Goal: Ask a question

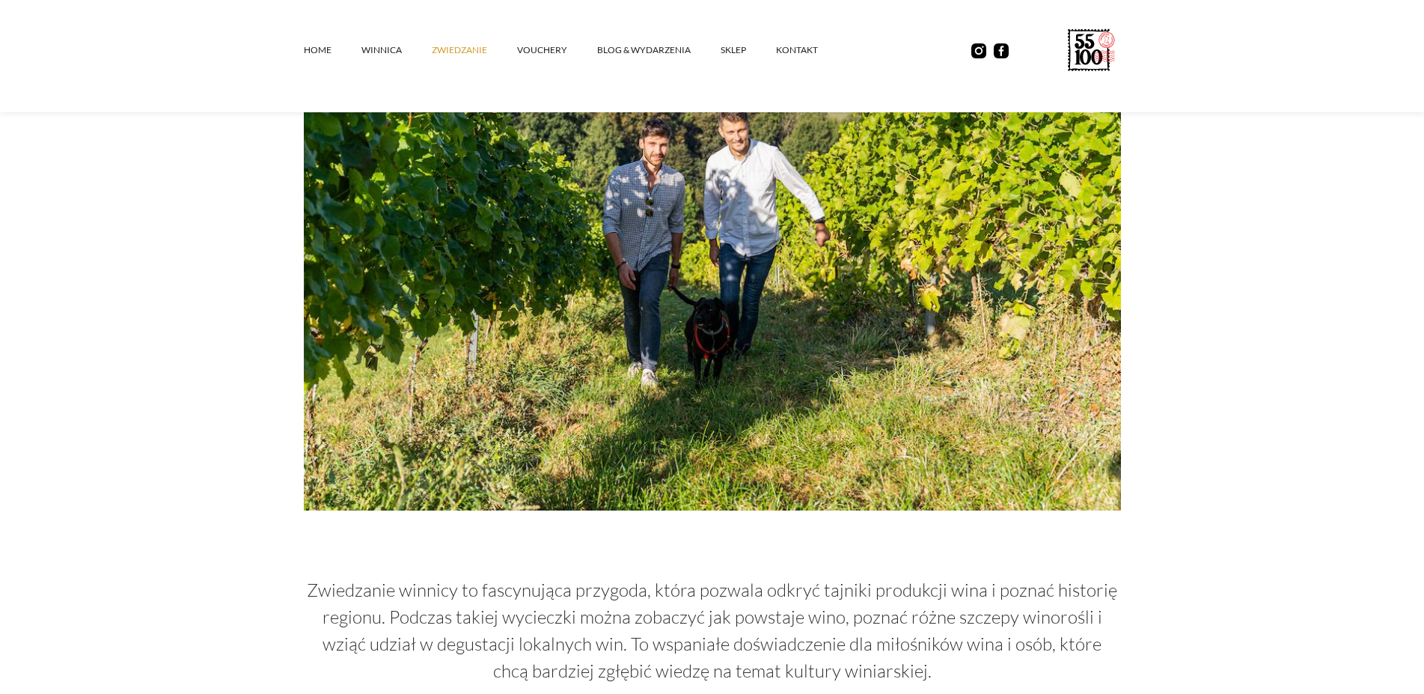
scroll to position [245, 0]
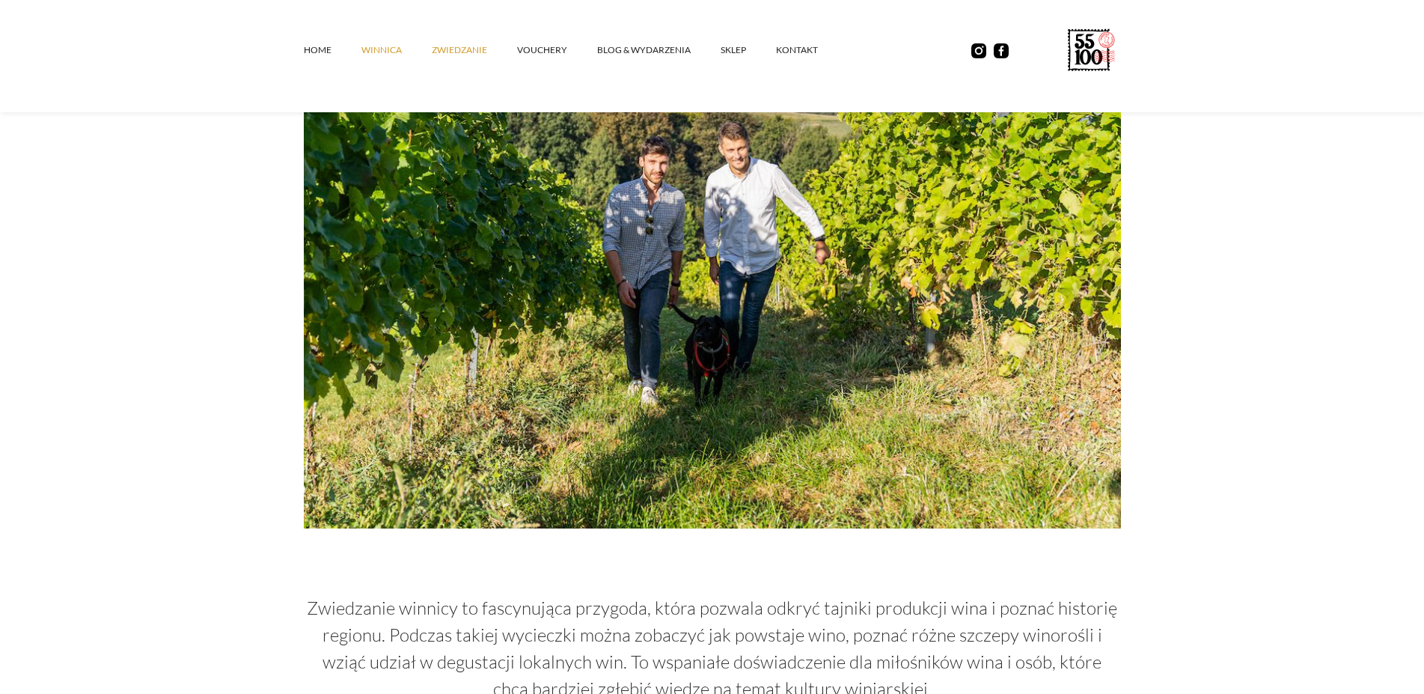
click at [382, 51] on link "winnica" at bounding box center [397, 50] width 70 height 45
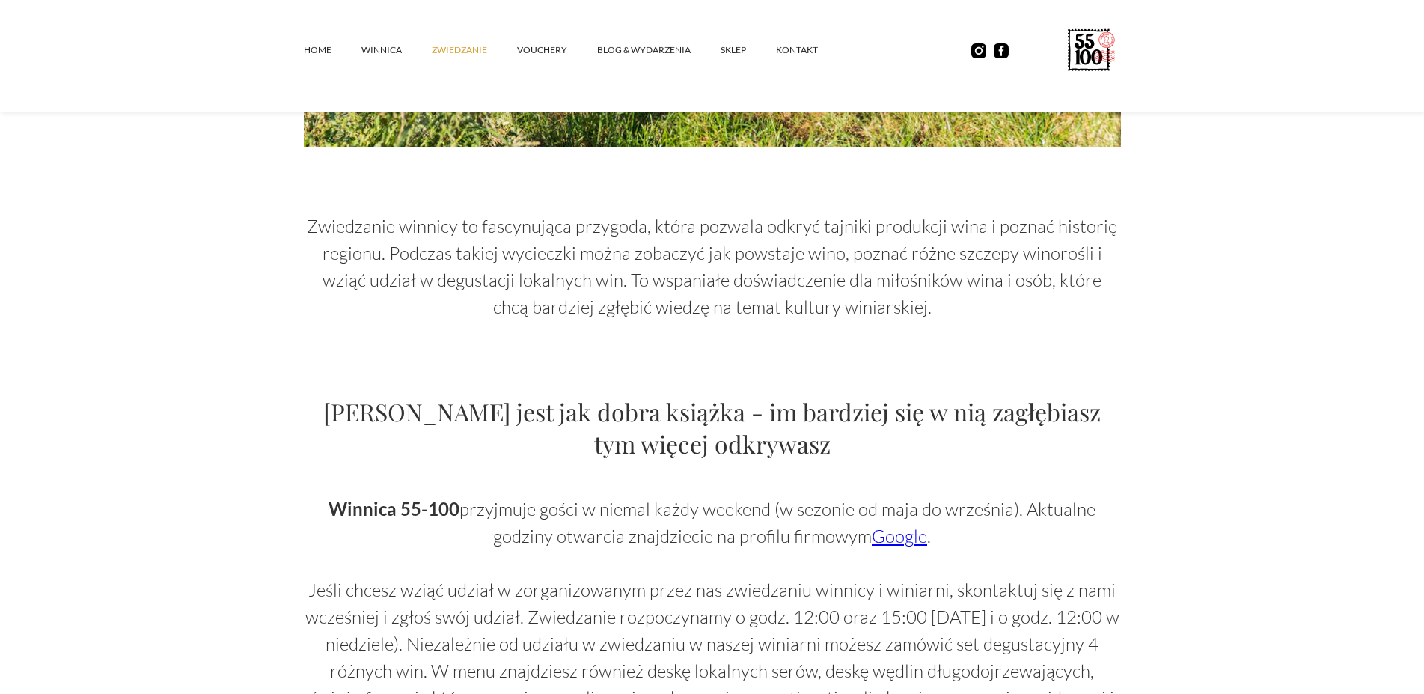
scroll to position [856, 0]
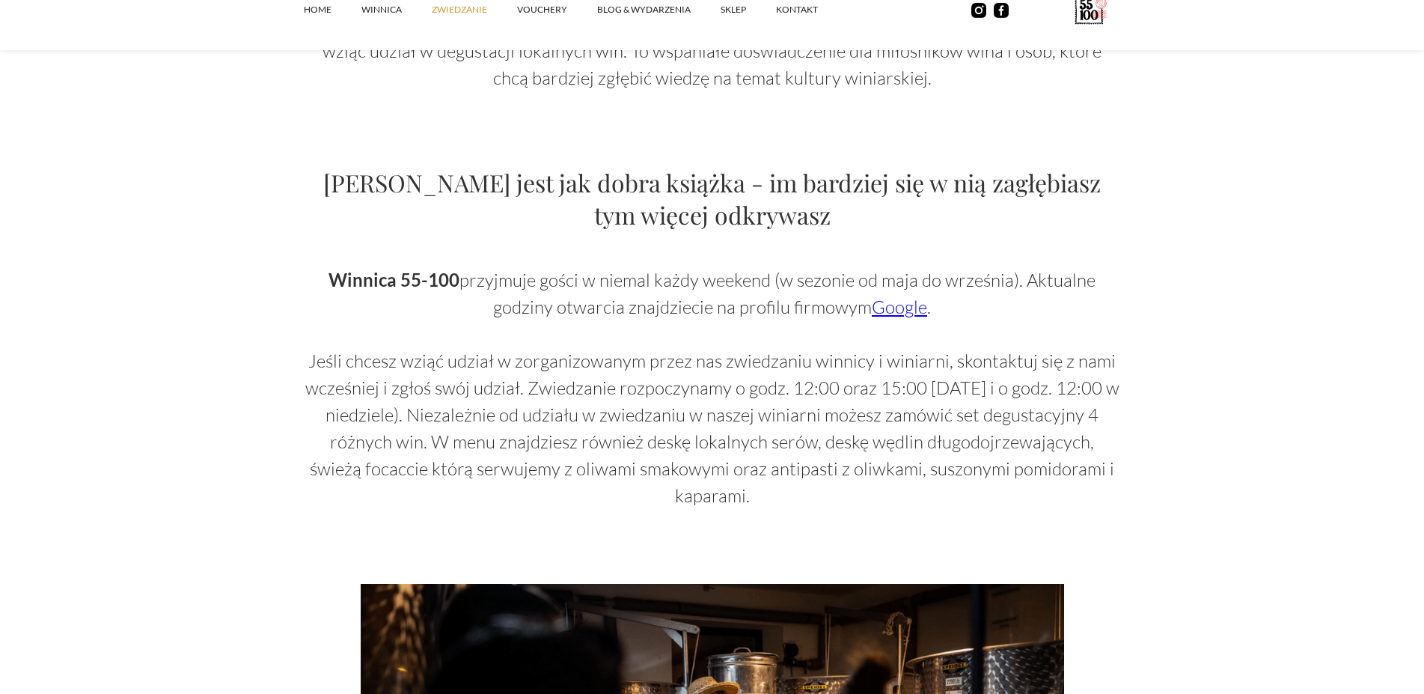
click at [892, 305] on link "Google" at bounding box center [899, 307] width 55 height 22
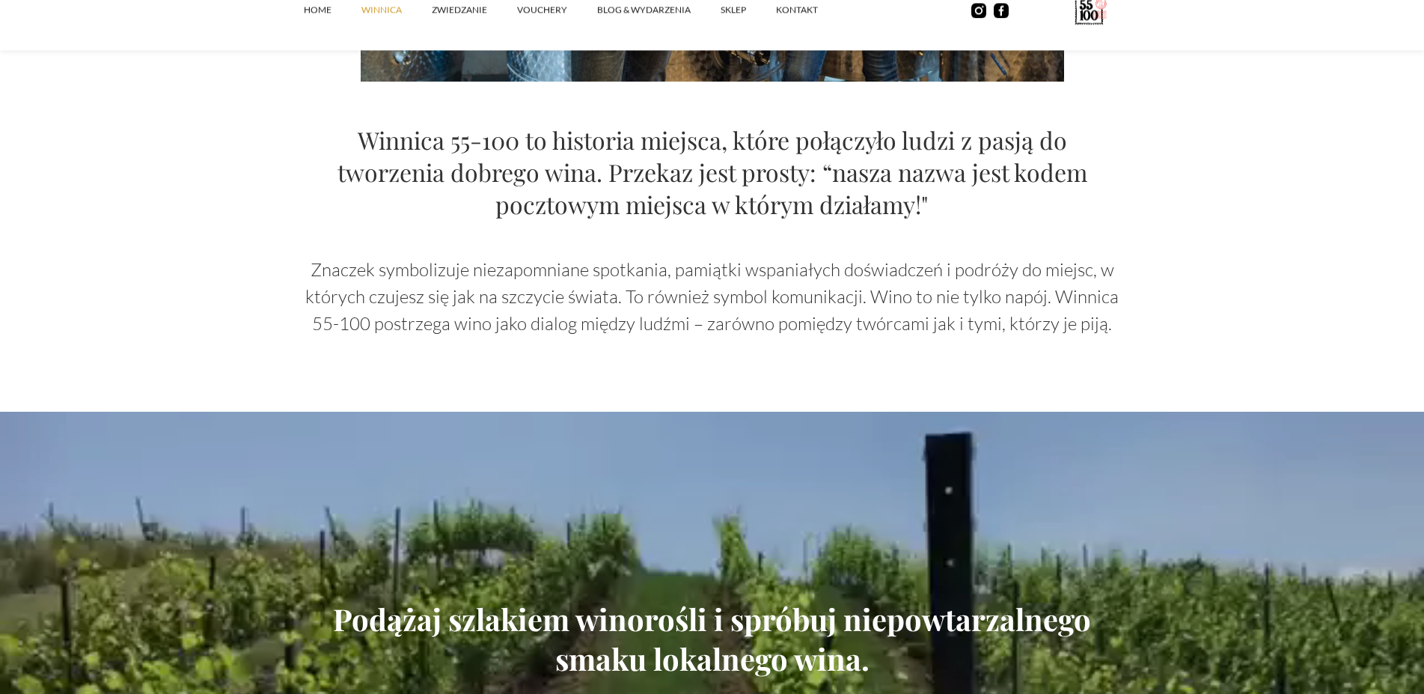
scroll to position [1603, 0]
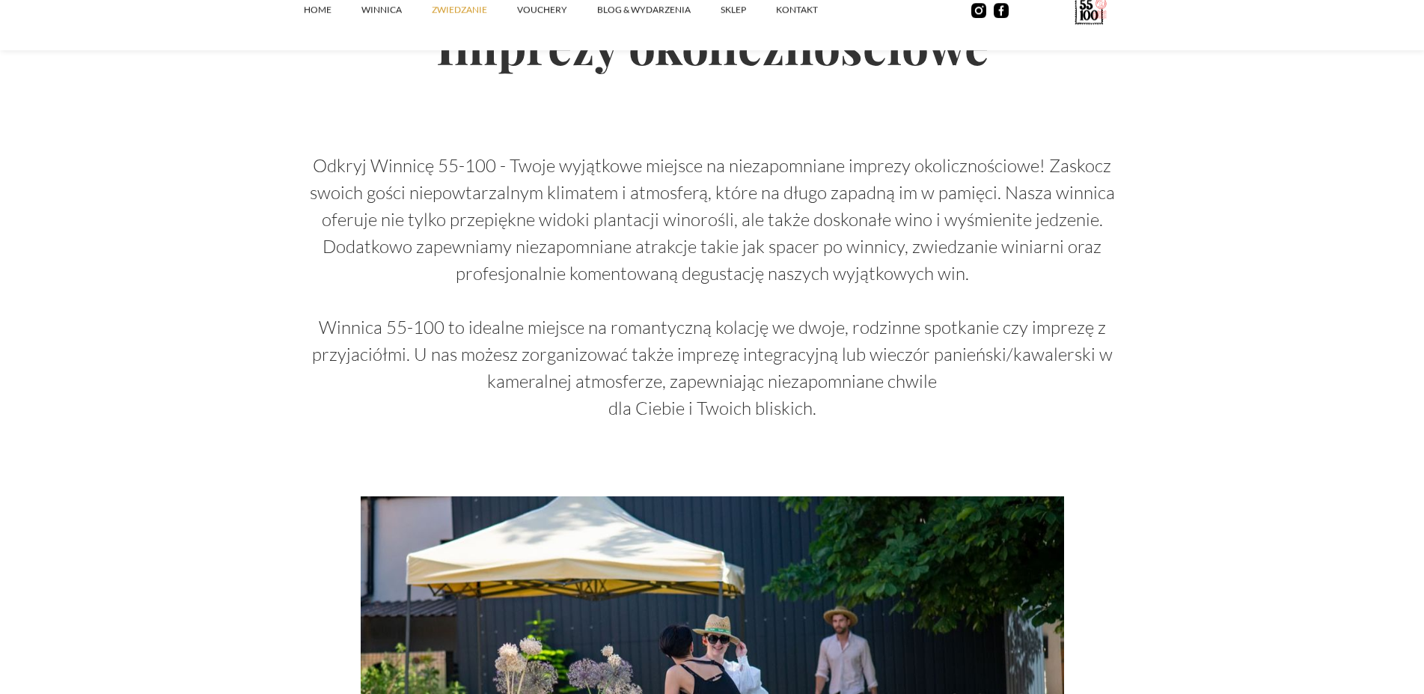
scroll to position [1975, 0]
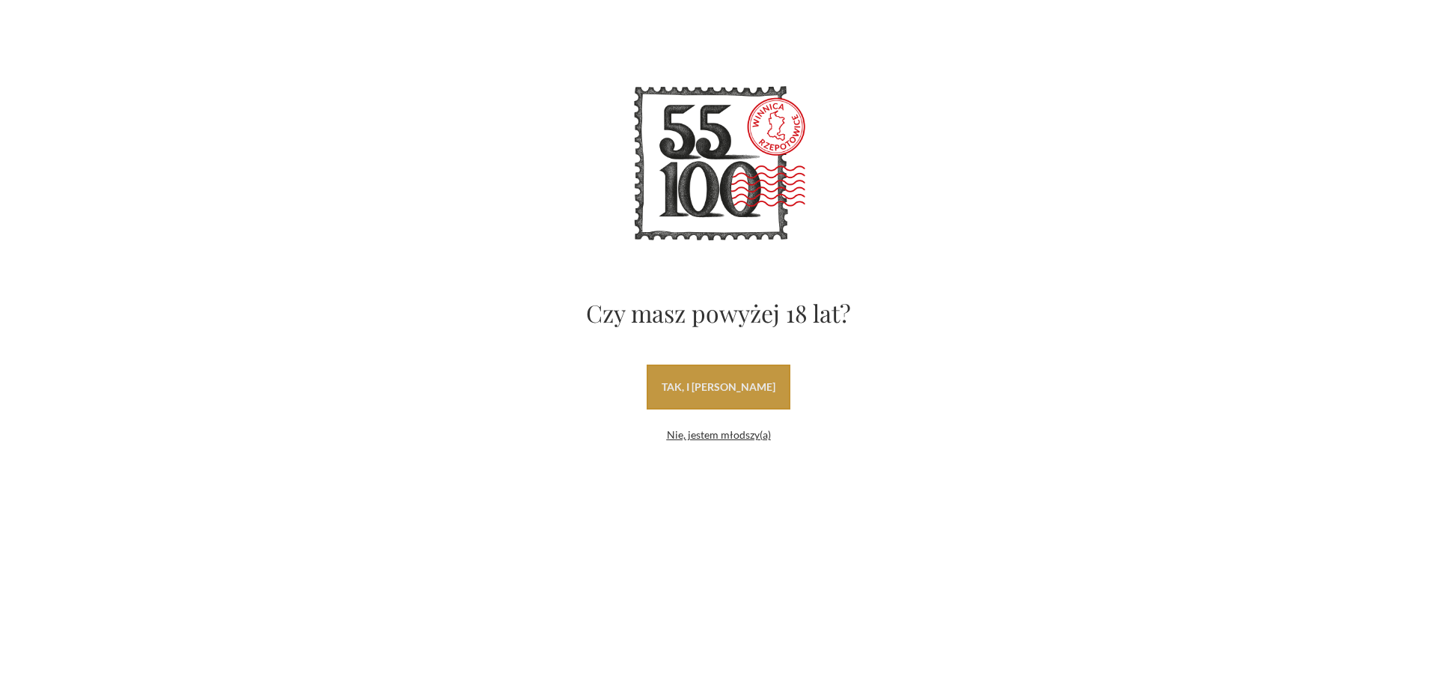
click at [734, 378] on link "tak, i [PERSON_NAME]" at bounding box center [719, 387] width 144 height 45
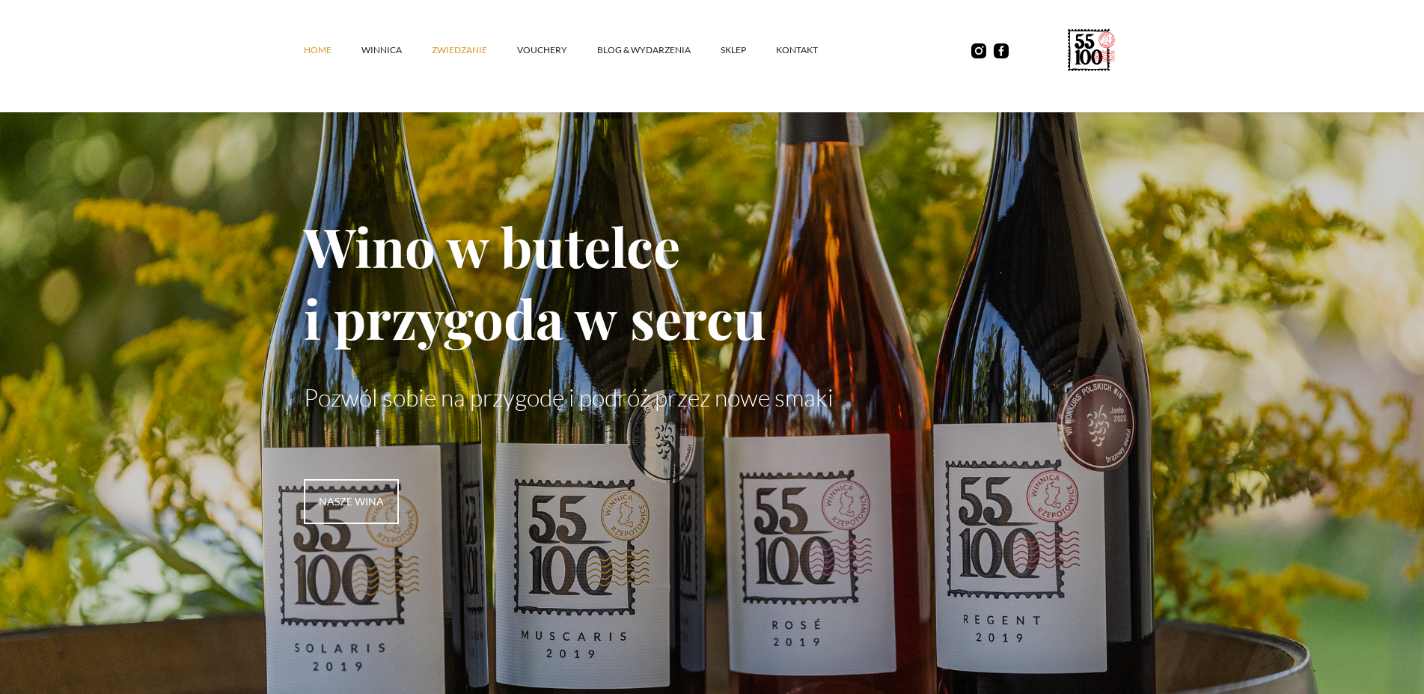
click at [475, 49] on link "ZWIEDZANIE" at bounding box center [474, 50] width 85 height 45
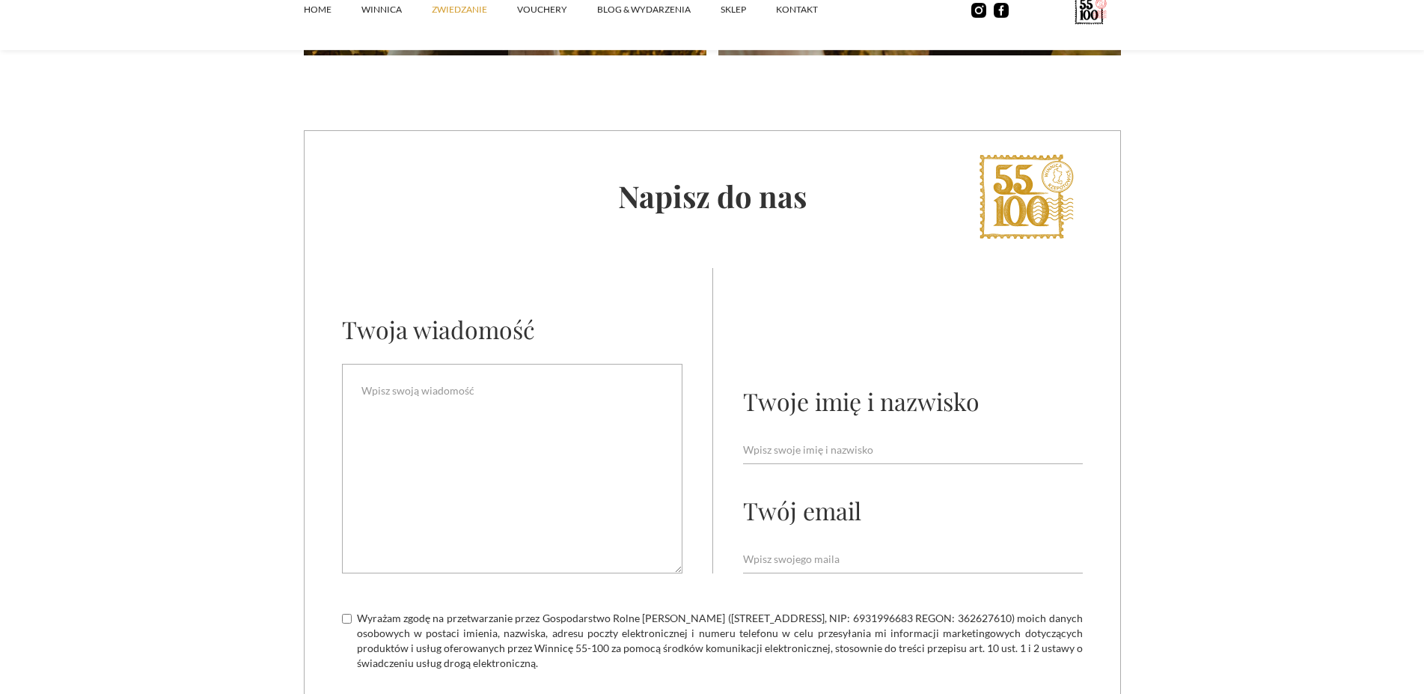
scroll to position [4101, 0]
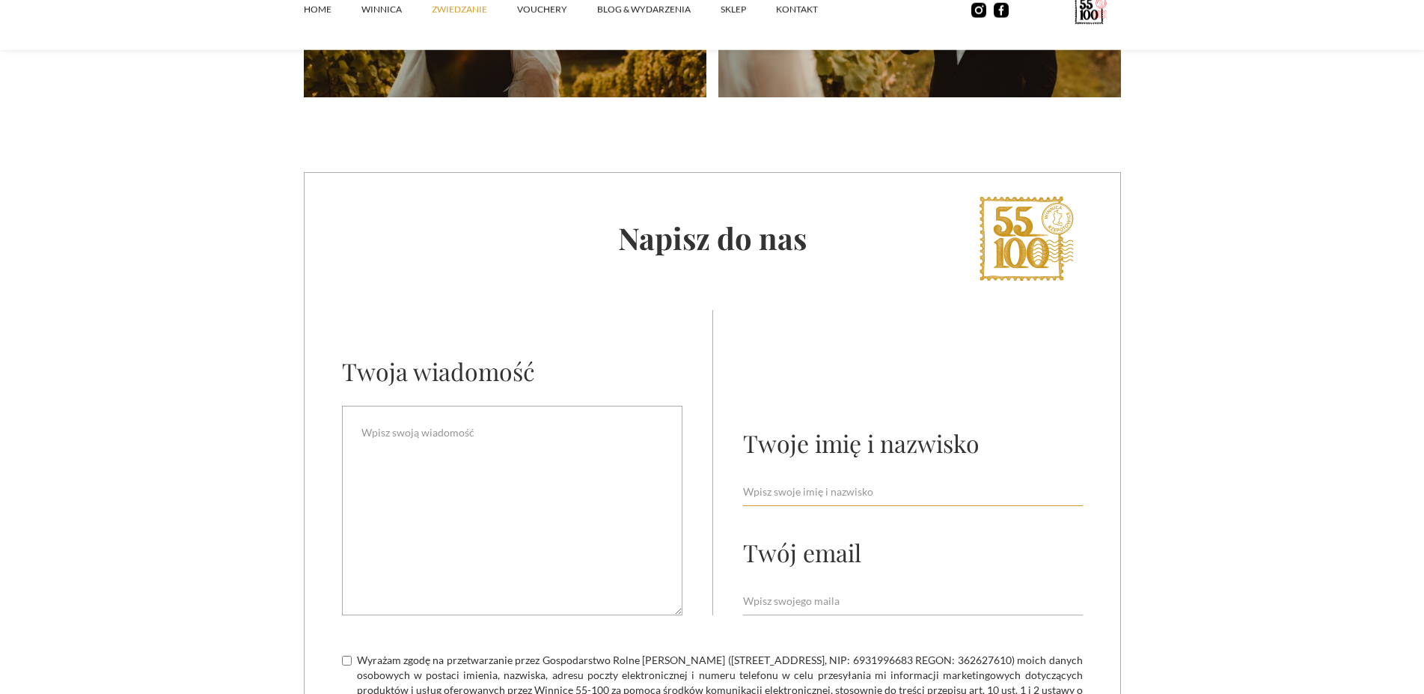
click at [825, 478] on input "Email Form" at bounding box center [913, 492] width 340 height 28
type input "Anna S."
click at [829, 556] on div "Twoje imię i nazwisko Anna S. Twój email" at bounding box center [913, 462] width 340 height 305
click at [833, 587] on input "Email Form" at bounding box center [913, 601] width 340 height 28
type input "ansu@onet.pl"
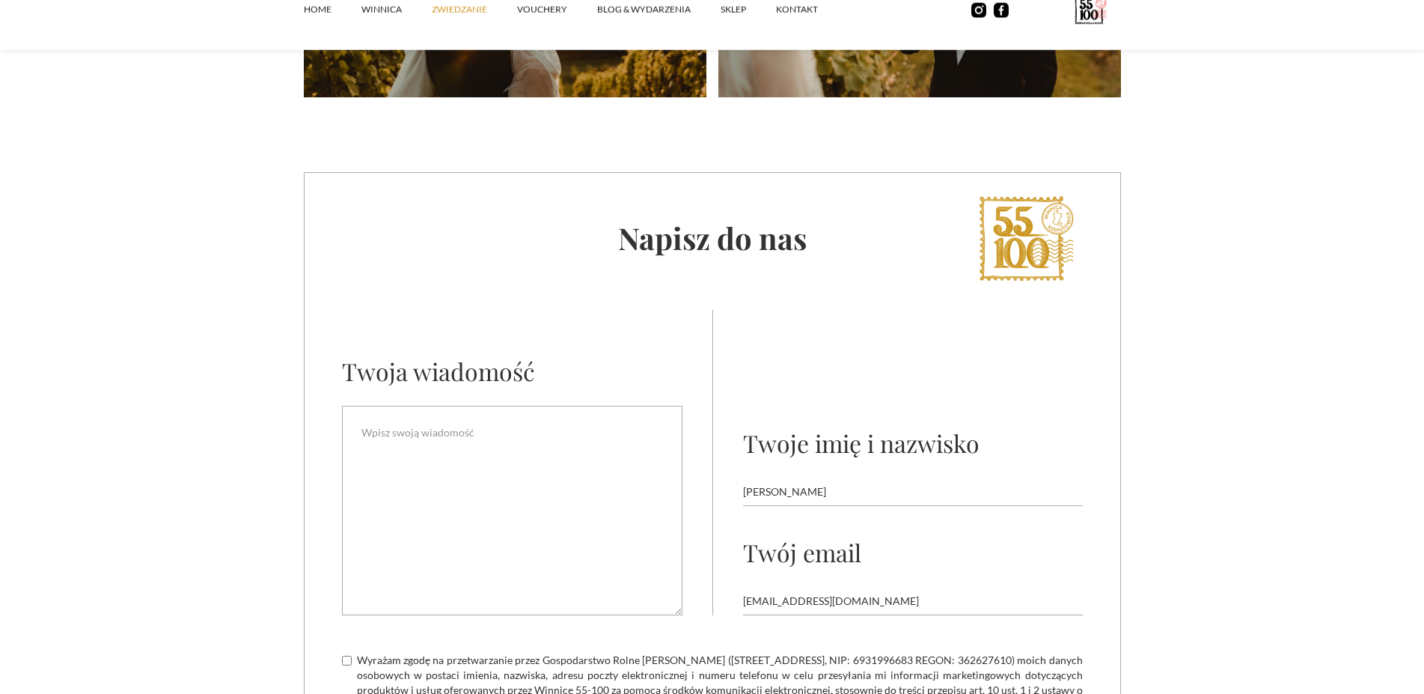
click at [356, 653] on label "Wyrażam zgodę na przetwarzanie przez Gospodarstwo Rolne [PERSON_NAME] ([STREET_…" at bounding box center [712, 683] width 741 height 60
click at [352, 656] on input "Wyrażam zgodę na przetwarzanie przez Gospodarstwo Rolne [PERSON_NAME] ([STREET_…" at bounding box center [347, 661] width 10 height 10
checkbox input "true"
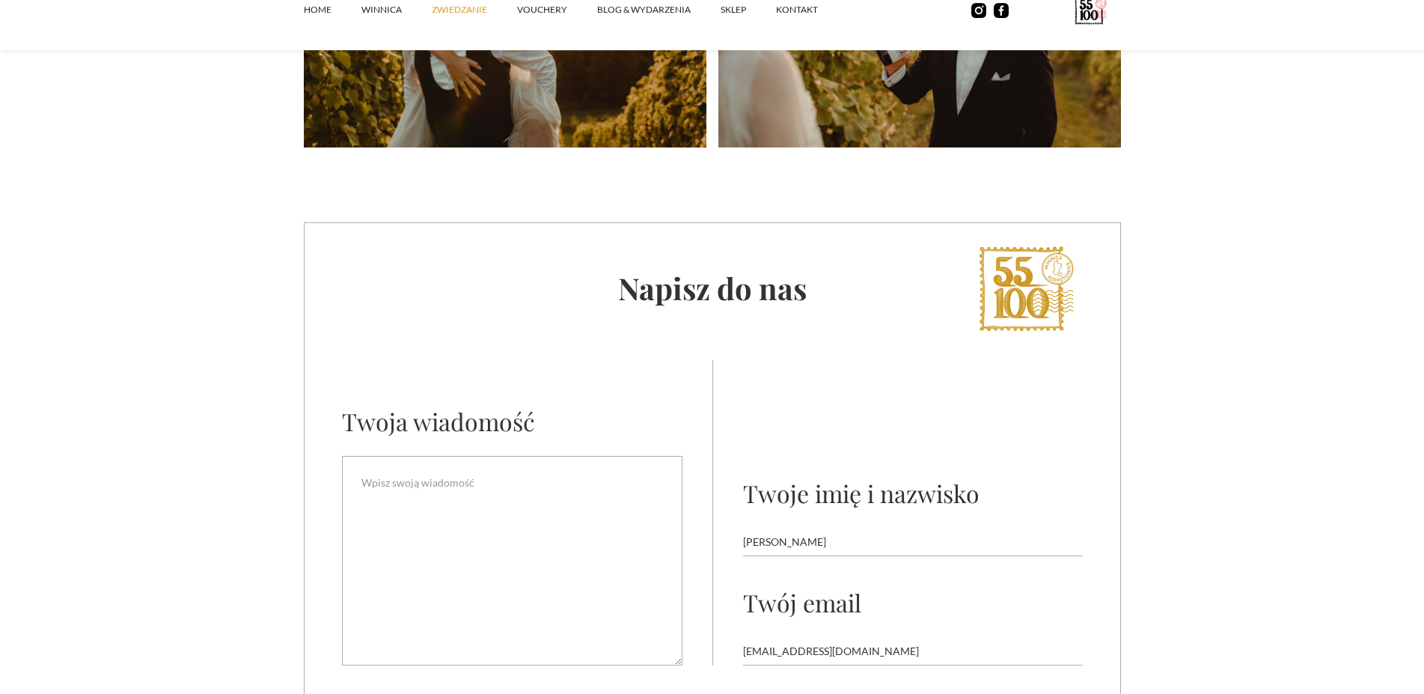
scroll to position [4025, 0]
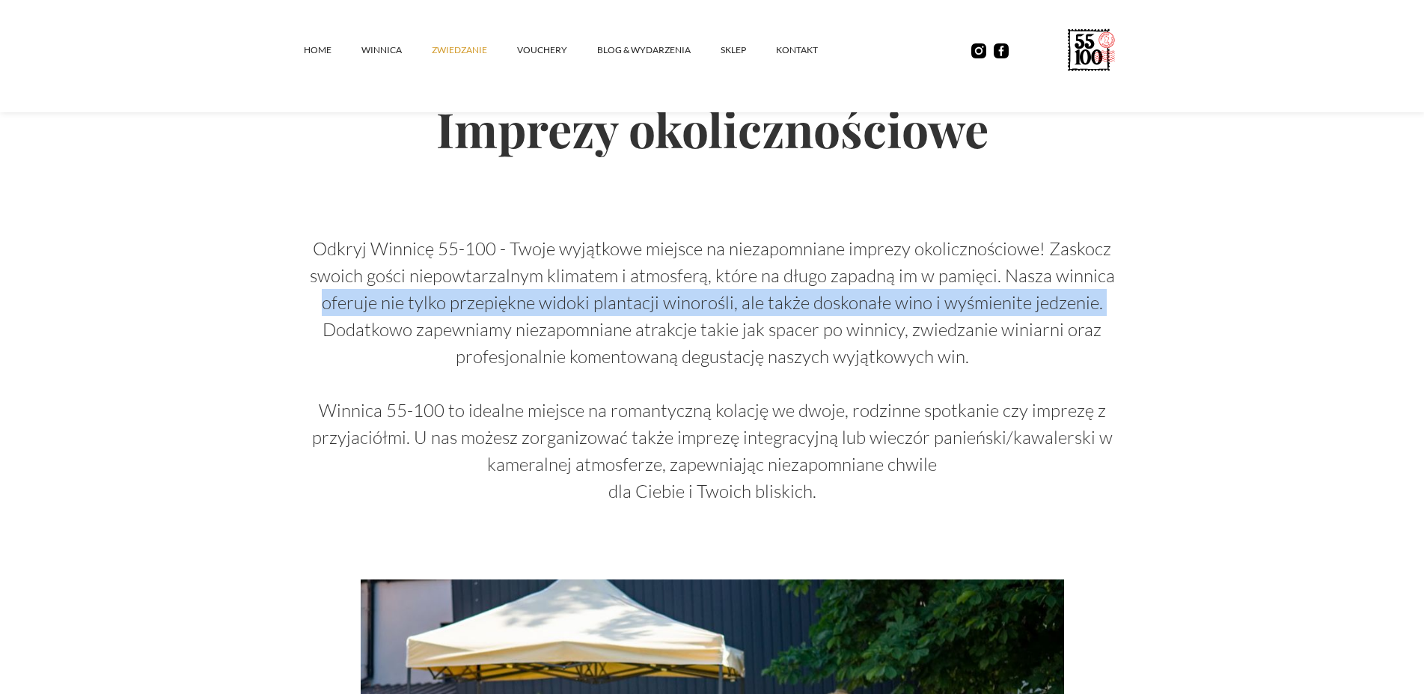
drag, startPoint x: 1421, startPoint y: 266, endPoint x: 1430, endPoint y: 253, distance: 15.2
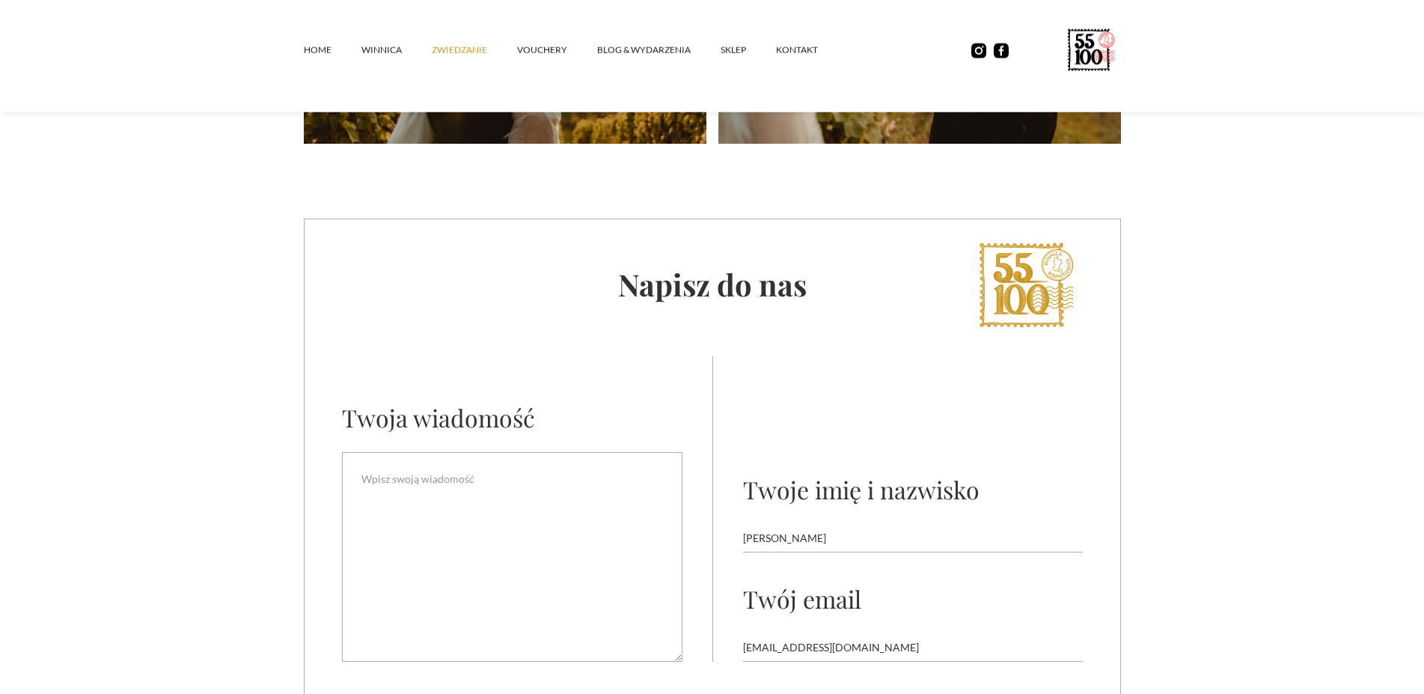
scroll to position [4252, 0]
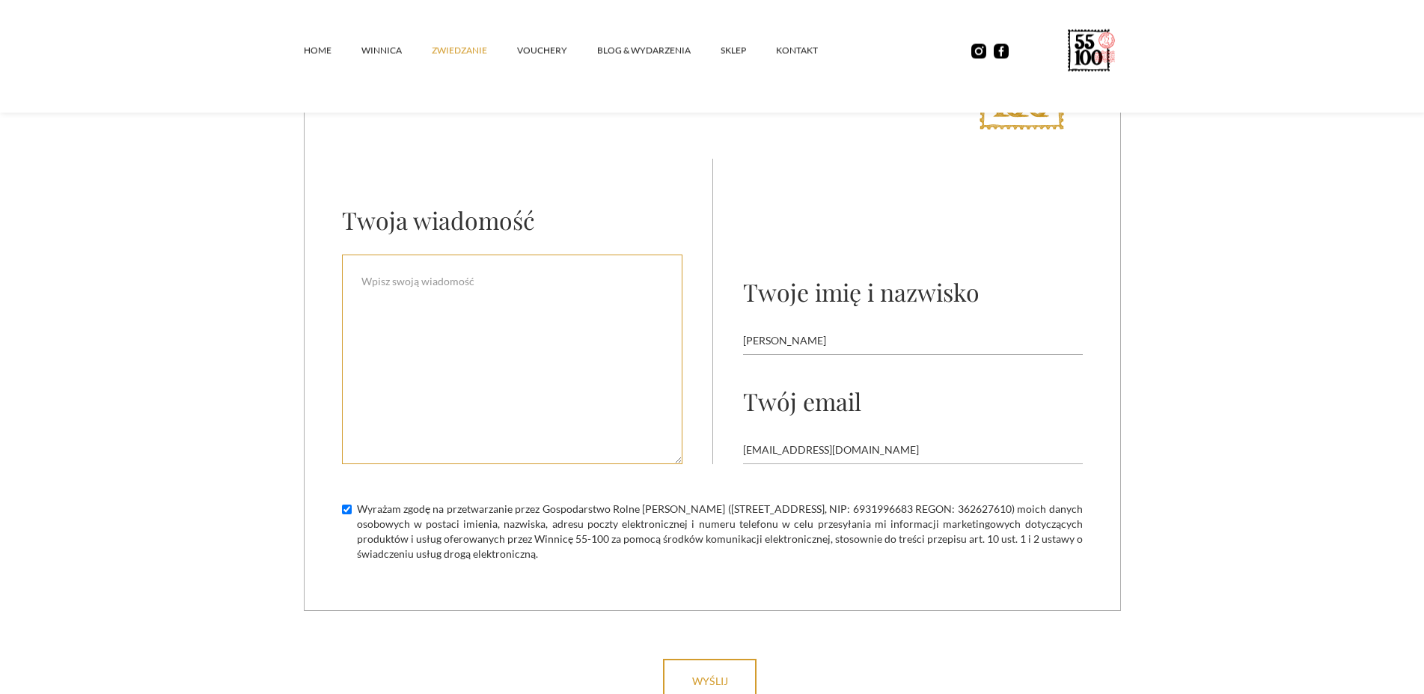
click at [470, 326] on textarea "Email Form" at bounding box center [512, 360] width 341 height 210
click at [542, 255] on textarea "Dobry wieczór, czy w najbliższą sobotę będzie organizowane zwiedzanie winnicy? …" at bounding box center [512, 360] width 341 height 210
click at [555, 257] on textarea "Dobry wieczór, czy w najbliższą sobotę (tj. będzie organizowane zwiedzanie winn…" at bounding box center [512, 360] width 341 height 210
click at [554, 255] on textarea "Dobry wieczór, czy w najbliższą sobotę (tj. 4 października) będzie organizowane…" at bounding box center [512, 360] width 341 height 210
click at [410, 280] on textarea "Dobry wieczór, czy w najbliższą sobotę (tj. 4 października) będzie organizowane…" at bounding box center [512, 360] width 341 height 210
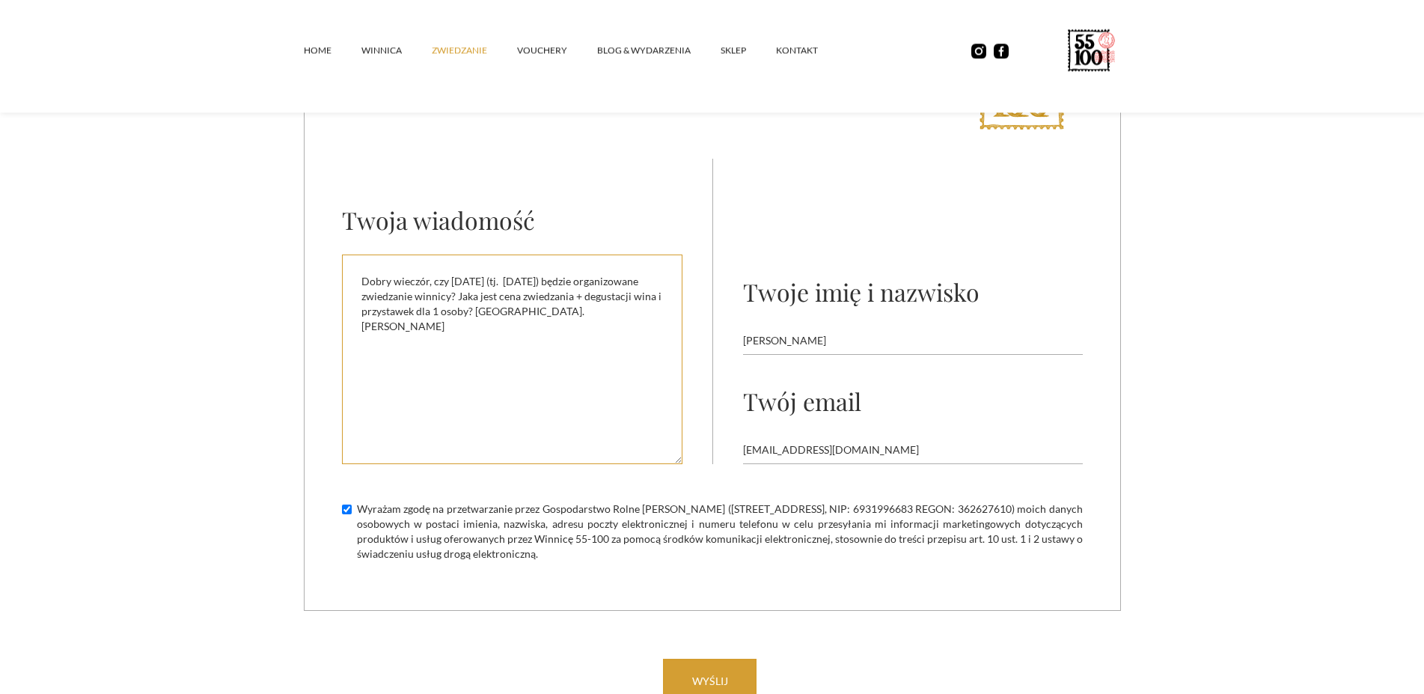
type textarea "Dobry wieczór, czy w najbliższą sobotę (tj. 4 października) będzie organizowane…"
click at [725, 667] on input "wyślij" at bounding box center [710, 681] width 94 height 45
type input "Please wait..."
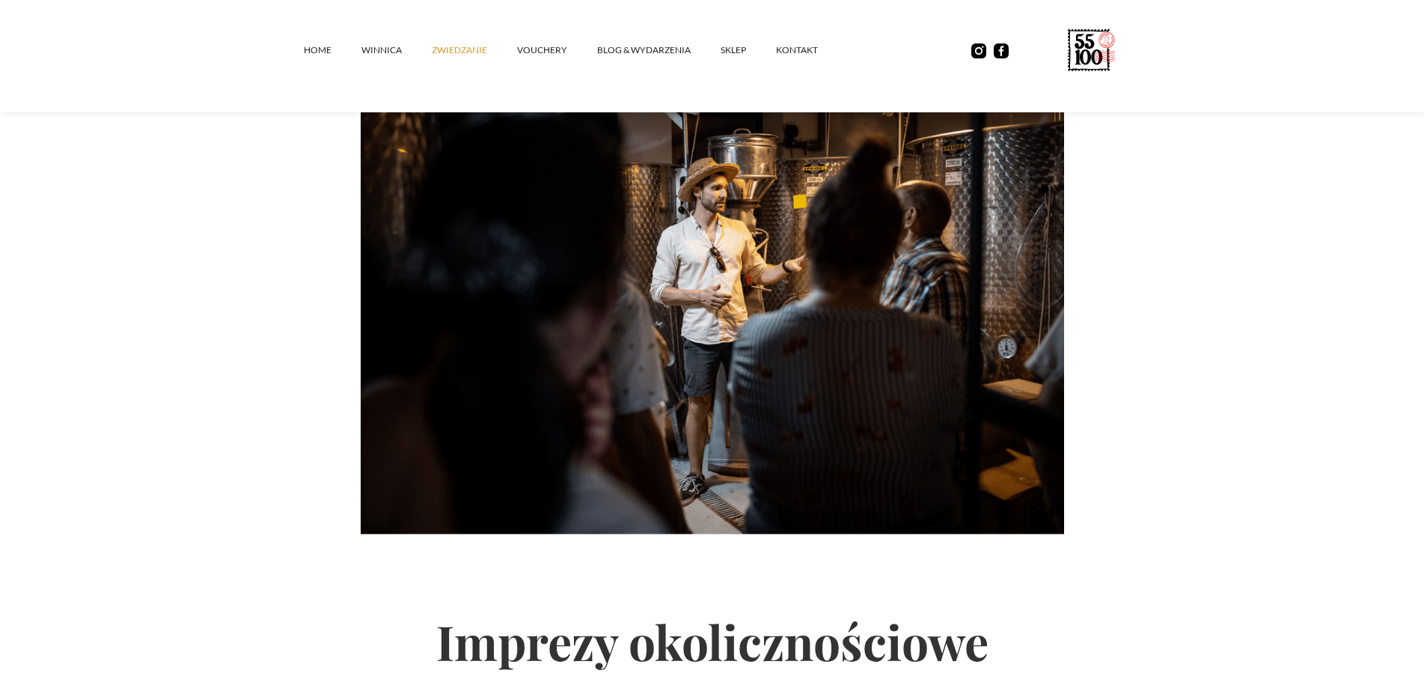
scroll to position [0, 0]
